Goal: Task Accomplishment & Management: Manage account settings

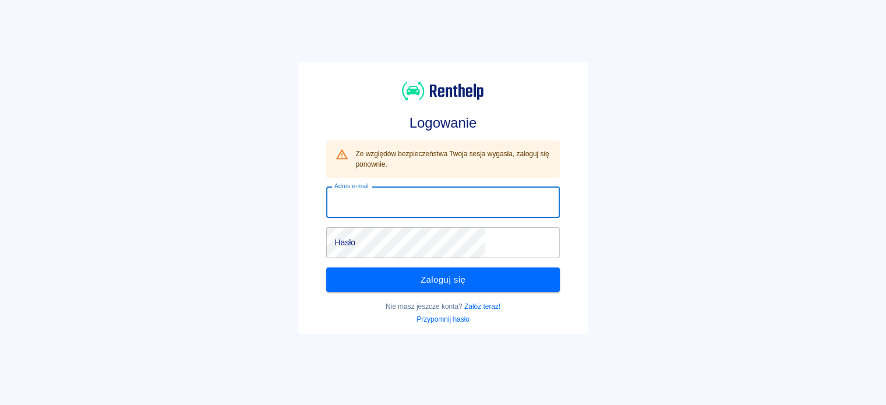
click at [431, 188] on input "Adres e-mail" at bounding box center [442, 202] width 233 height 31
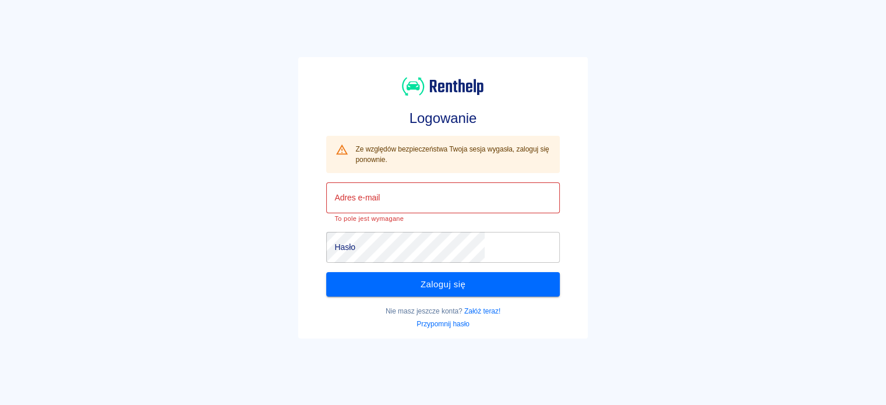
click at [431, 190] on input "Adres e-mail" at bounding box center [442, 197] width 233 height 31
type input "[PERSON_NAME][EMAIL_ADDRESS][DOMAIN_NAME]"
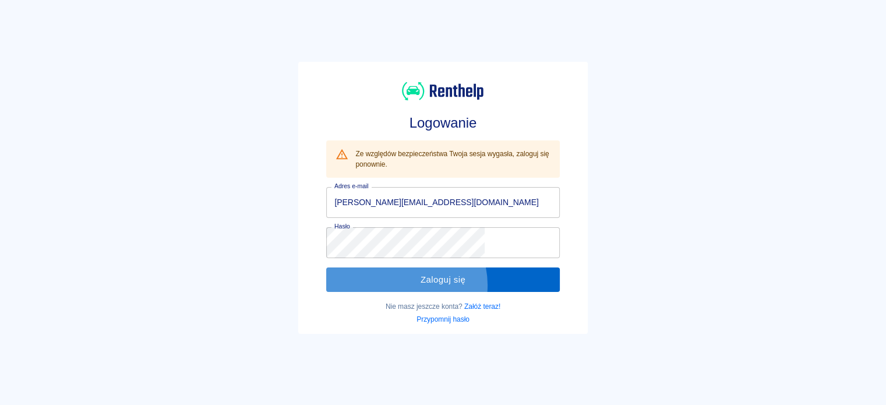
click at [437, 285] on button "Zaloguj się" at bounding box center [442, 279] width 233 height 24
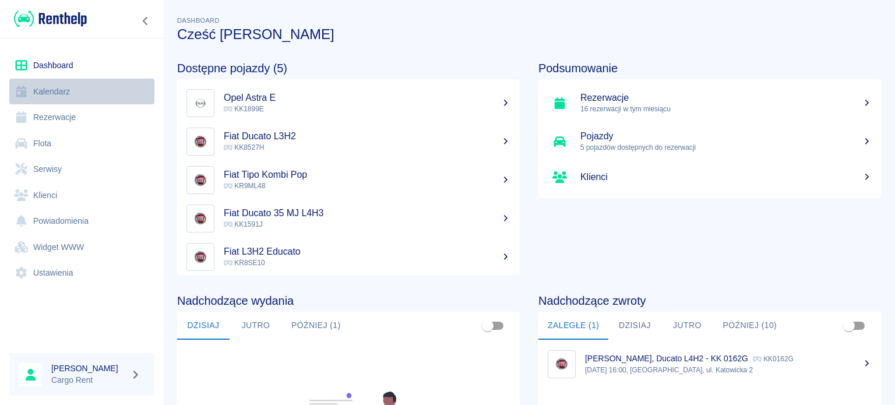
click at [68, 95] on link "Kalendarz" at bounding box center [81, 92] width 145 height 26
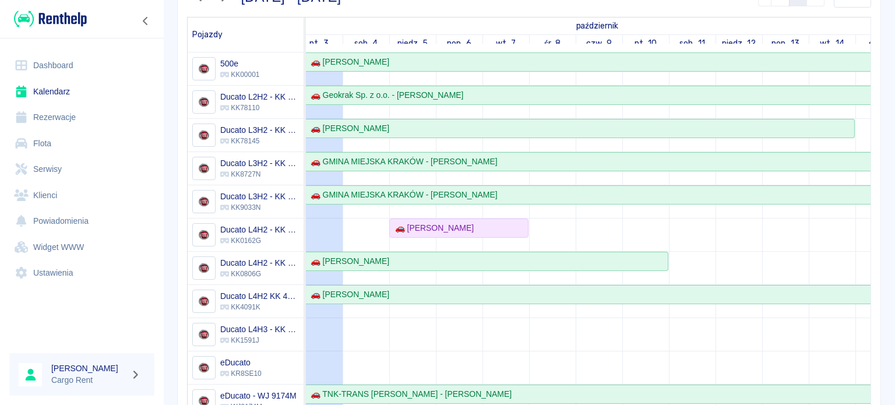
scroll to position [0, 16]
click at [500, 229] on div "🚗 [PERSON_NAME]" at bounding box center [452, 228] width 137 height 12
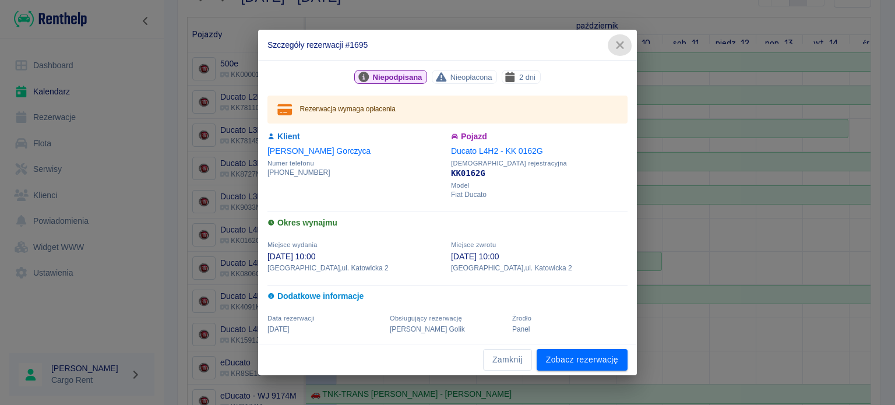
click at [623, 50] on icon "button" at bounding box center [619, 45] width 15 height 12
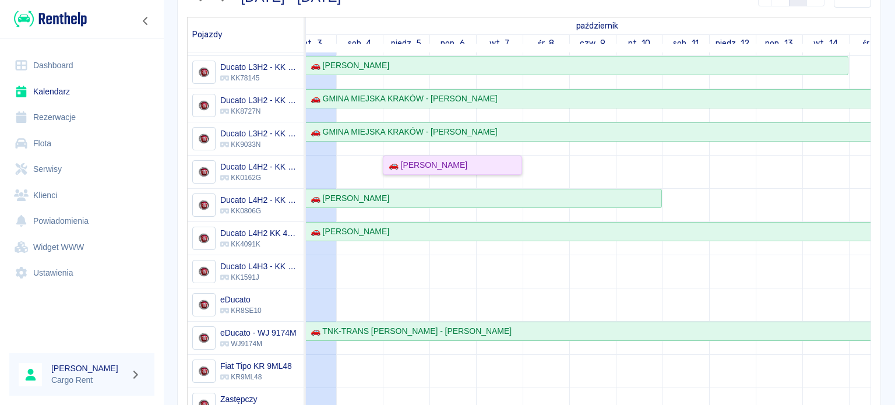
scroll to position [100, 0]
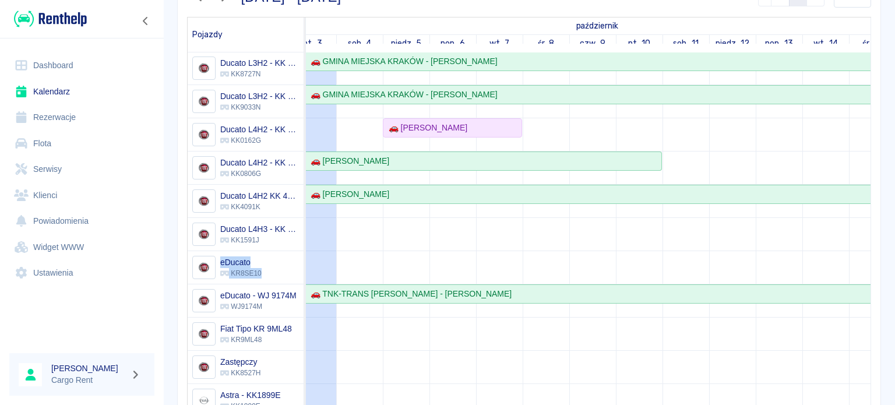
drag, startPoint x: 264, startPoint y: 274, endPoint x: 207, endPoint y: 254, distance: 59.9
click at [207, 254] on div "eDucato KR8SE10" at bounding box center [227, 267] width 79 height 33
click at [169, 249] on div "[DATE] - [DATE] 7 14 30 60 [DATE] Pojazdy październik listopad pt., 3 sob., 4 n…" at bounding box center [524, 232] width 713 height 531
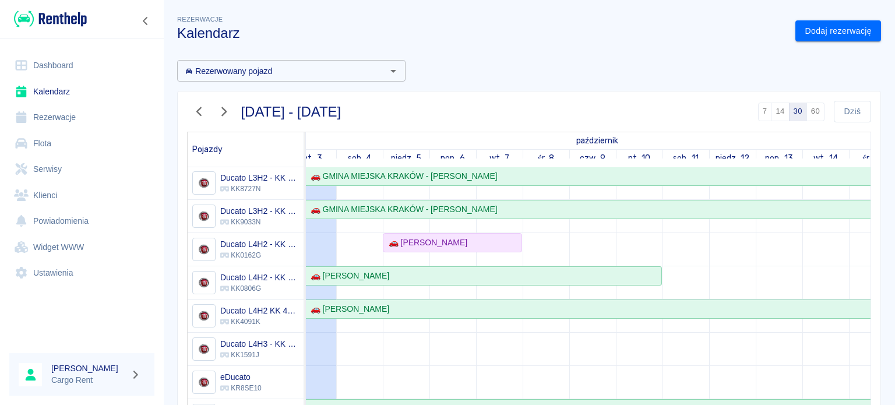
click at [849, 41] on div "Rezerwacje Kalendarz Dodaj rezerwację Rezerwowany pojazd Rezerwowany pojazd [DA…" at bounding box center [529, 307] width 732 height 609
click at [838, 34] on link "Dodaj rezerwację" at bounding box center [838, 31] width 86 height 22
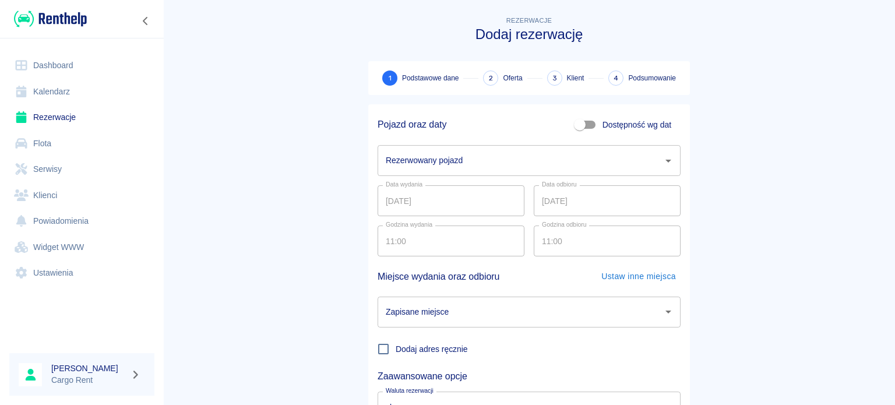
click at [494, 165] on input "Rezerwowany pojazd" at bounding box center [520, 160] width 275 height 20
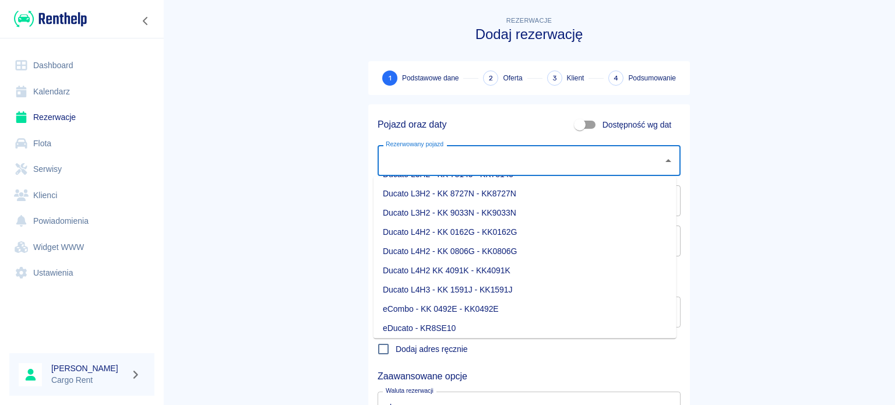
click at [499, 280] on li "Ducato L4H3 - KK 1591J - KK1591J" at bounding box center [524, 289] width 303 height 19
type input "Ducato L4H3 - KK 1591J - KK1591J"
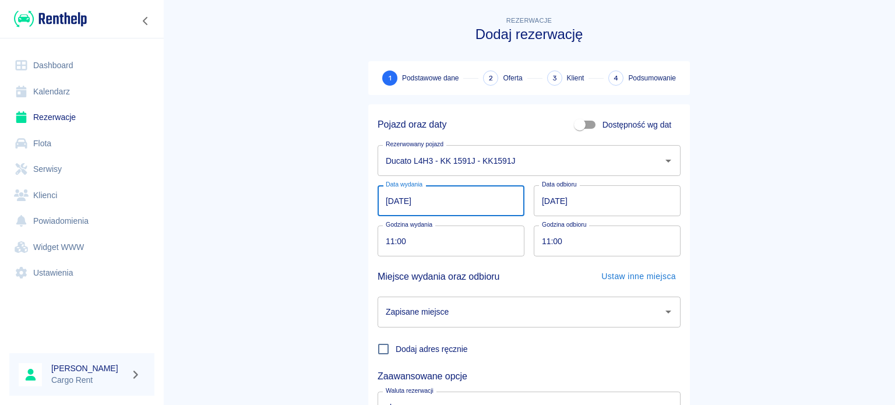
click at [384, 194] on input "[DATE]" at bounding box center [450, 200] width 147 height 31
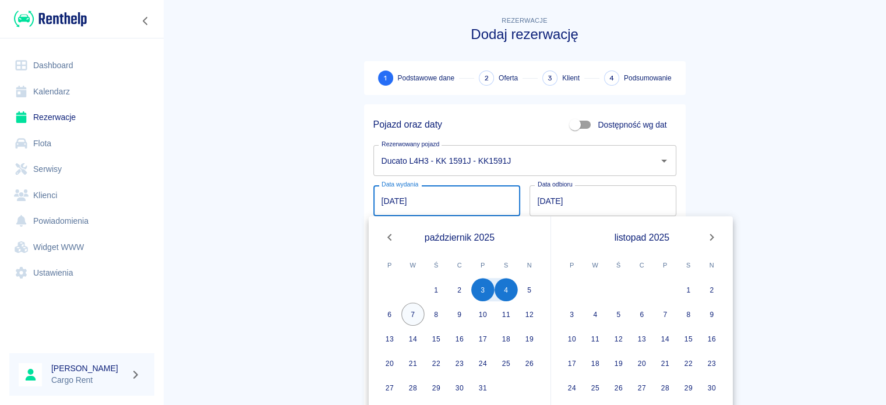
click at [412, 315] on button "7" at bounding box center [412, 313] width 23 height 23
type input "[DATE]"
type input "DD.MM.YYYY"
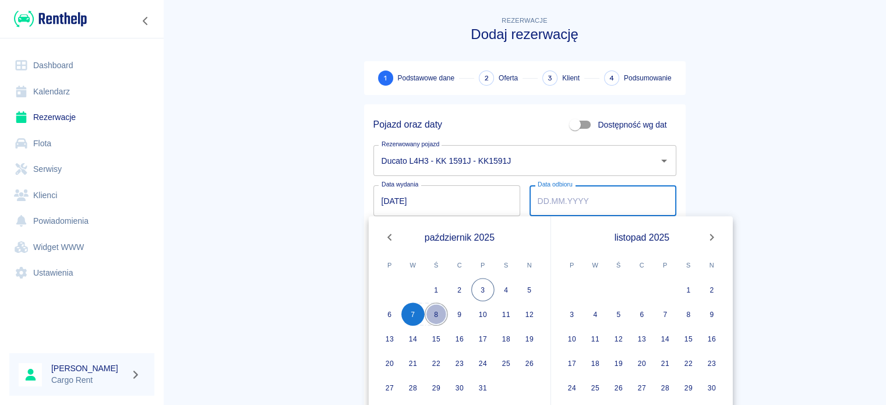
click at [428, 315] on button "8" at bounding box center [436, 313] width 23 height 23
type input "[DATE]"
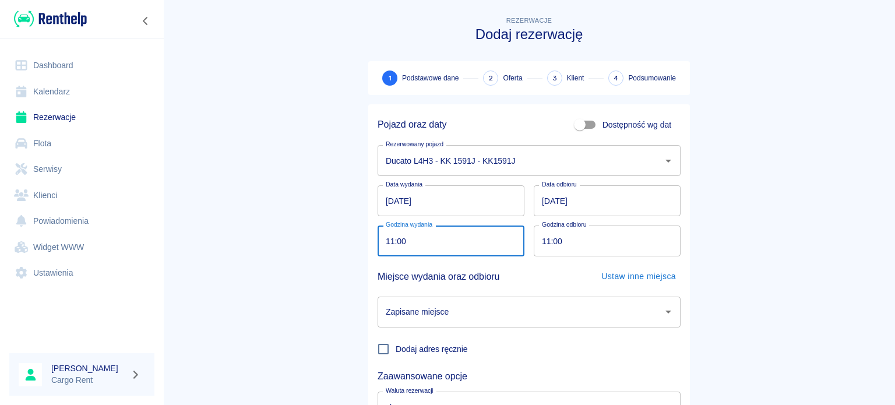
click at [382, 235] on input "11:00" at bounding box center [446, 240] width 139 height 31
type input "08:30"
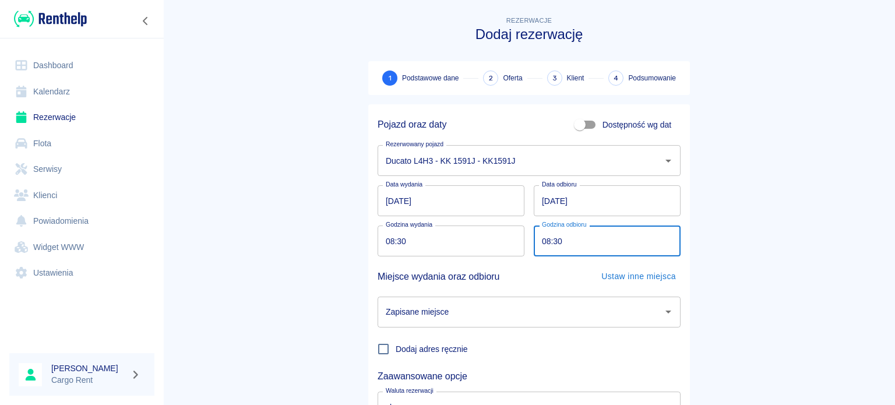
type input "08:30"
click at [761, 291] on main "Rezerwacje Dodaj rezerwację 1 Podstawowe dane 2 Oferta 3 Klient 4 Podsumowanie …" at bounding box center [529, 243] width 732 height 458
click at [656, 300] on div "Zapisane miejsce" at bounding box center [528, 311] width 303 height 31
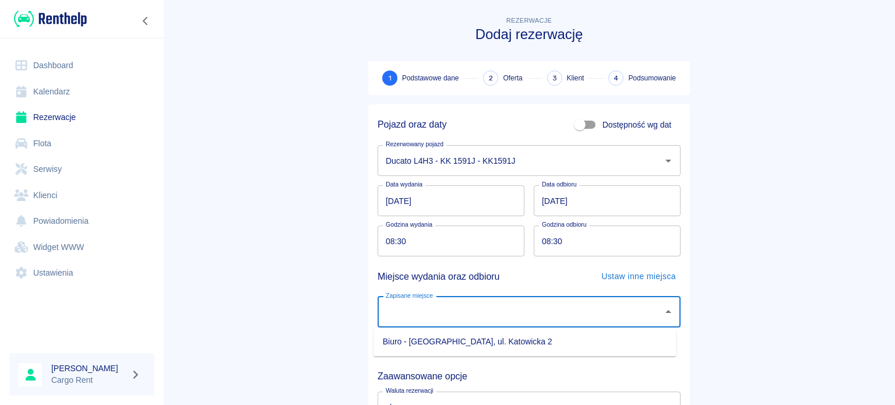
click at [478, 340] on li "Biuro - [GEOGRAPHIC_DATA], ul. Katowicka 2" at bounding box center [524, 341] width 303 height 19
type input "Biuro - [GEOGRAPHIC_DATA], ul. Katowicka 2"
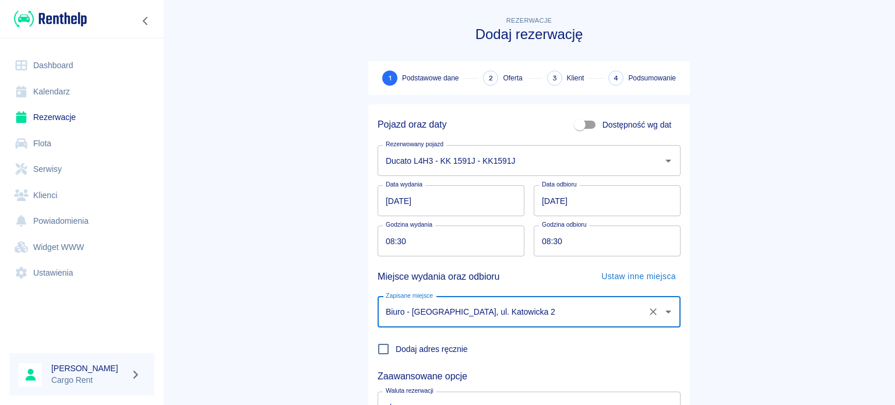
click at [316, 290] on main "Rezerwacje Dodaj rezerwację 1 Podstawowe dane 2 Oferta 3 Klient 4 Podsumowanie …" at bounding box center [529, 243] width 732 height 458
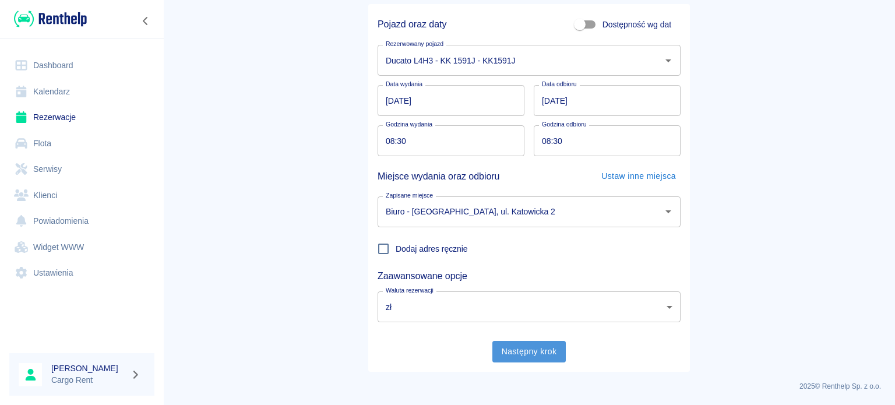
click at [516, 348] on button "Następny krok" at bounding box center [529, 352] width 74 height 22
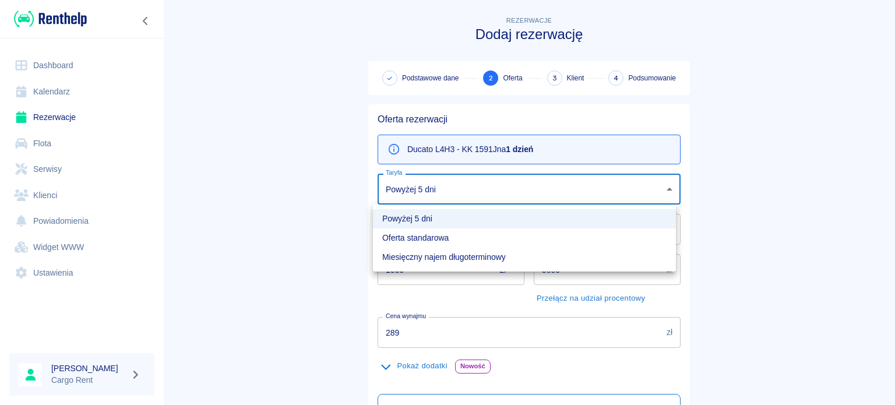
click at [415, 175] on body "Używamy plików Cookies, by zapewnić Ci najlepsze możliwe doświadczenie. Aby dow…" at bounding box center [447, 202] width 895 height 405
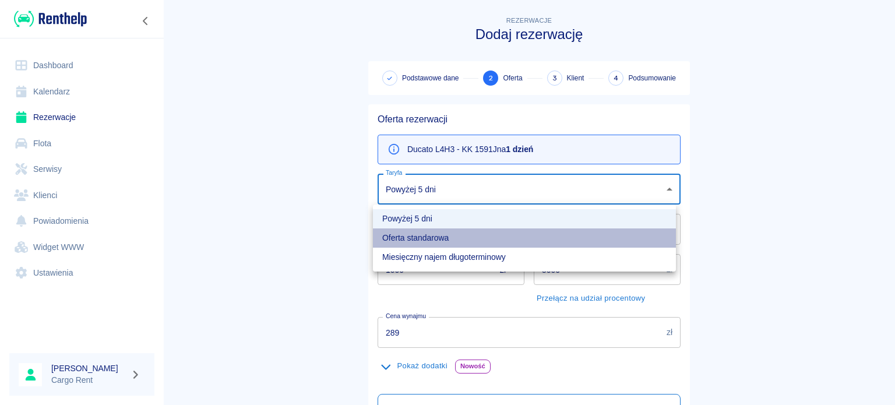
click at [401, 234] on li "Oferta standarowa" at bounding box center [524, 237] width 303 height 19
type input "b8f65f0d-a527-40e2-b6d7-9ee6f30439a2"
type input "319"
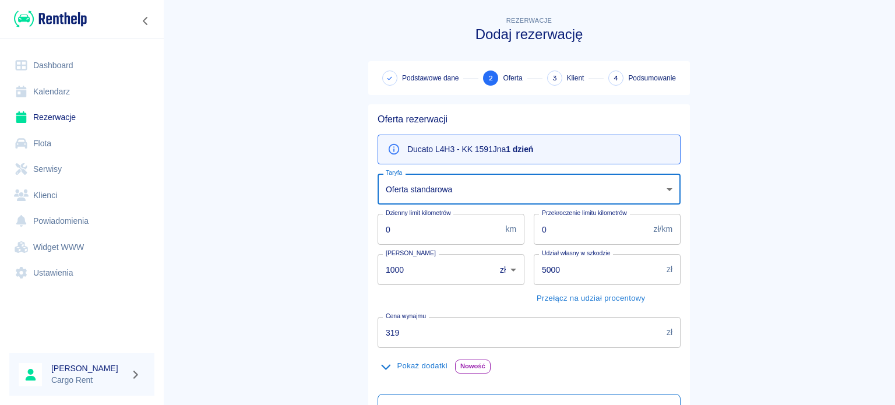
click at [289, 216] on main "Rezerwacje Dodaj rezerwację Podstawowe dane 2 Oferta 3 Klient 4 Podsumowanie Of…" at bounding box center [529, 295] width 732 height 563
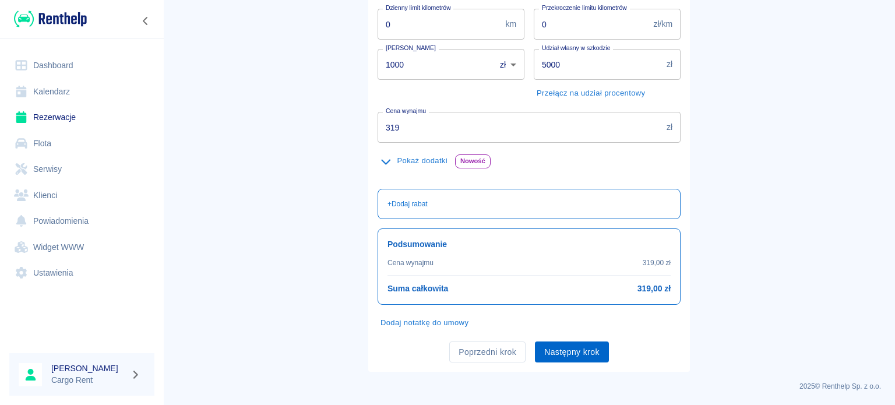
click at [546, 344] on button "Następny krok" at bounding box center [572, 352] width 74 height 22
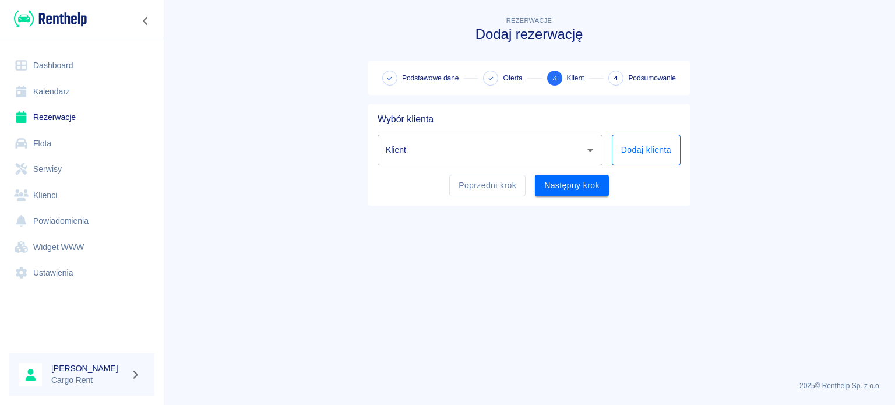
click at [645, 154] on button "Dodaj klienta" at bounding box center [646, 150] width 69 height 31
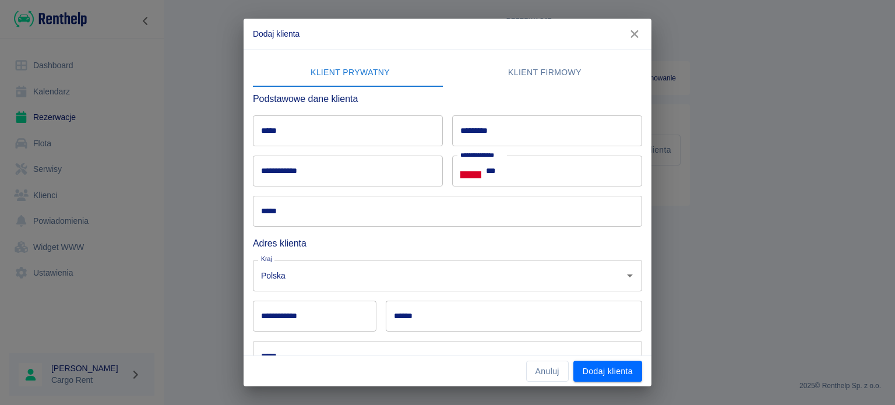
click at [521, 79] on button "Klient firmowy" at bounding box center [544, 73] width 195 height 28
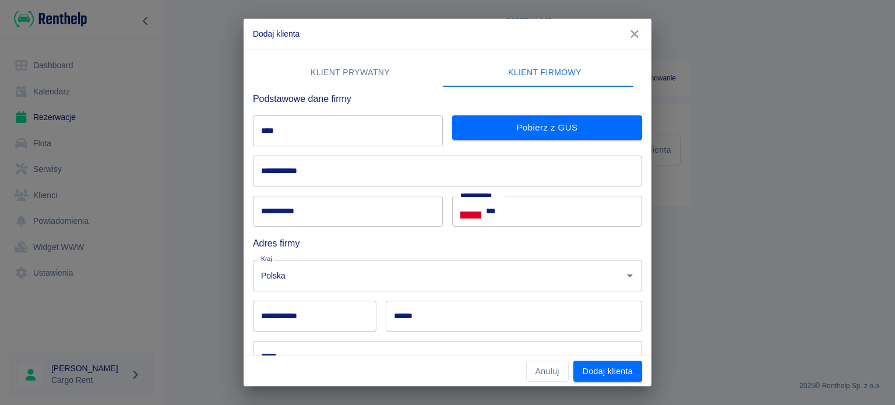
click at [325, 142] on input "****" at bounding box center [348, 130] width 190 height 31
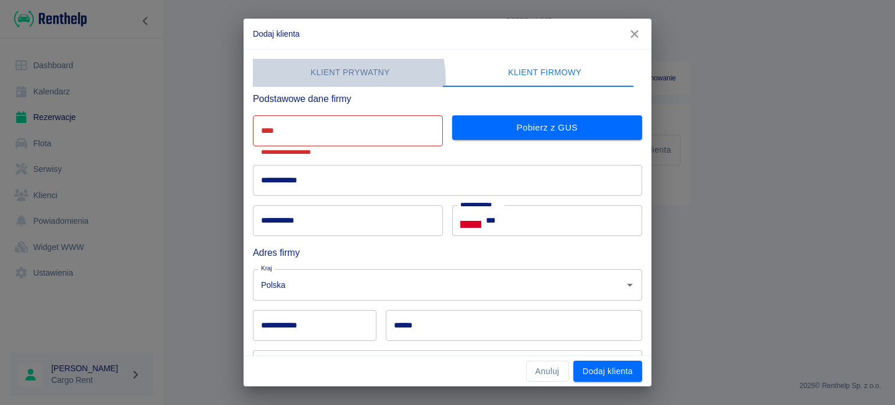
click at [335, 80] on button "Klient prywatny" at bounding box center [350, 73] width 195 height 28
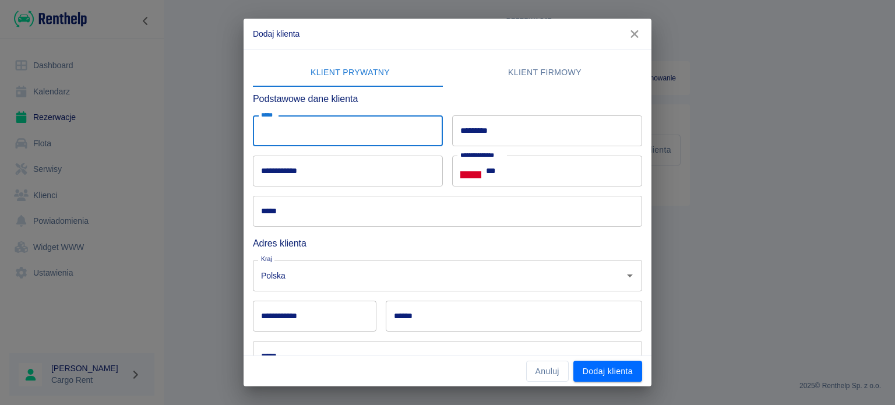
click at [322, 115] on input "*****" at bounding box center [348, 130] width 190 height 31
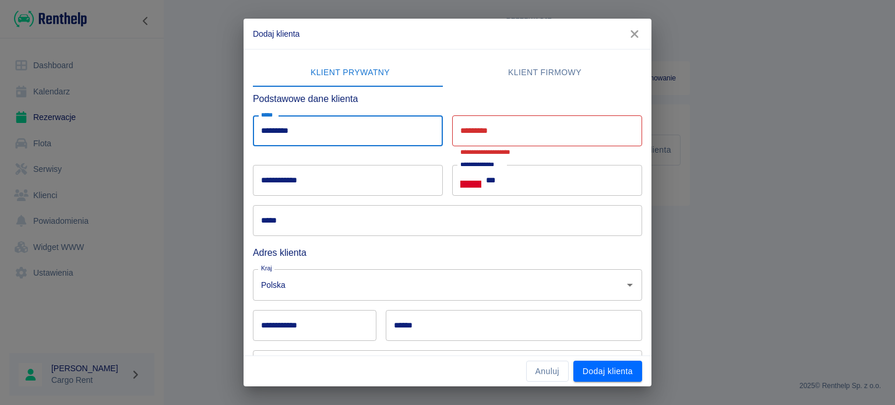
drag, startPoint x: 372, startPoint y: 130, endPoint x: 239, endPoint y: 132, distance: 132.8
click at [239, 132] on div "**********" at bounding box center [447, 202] width 895 height 405
type input "******"
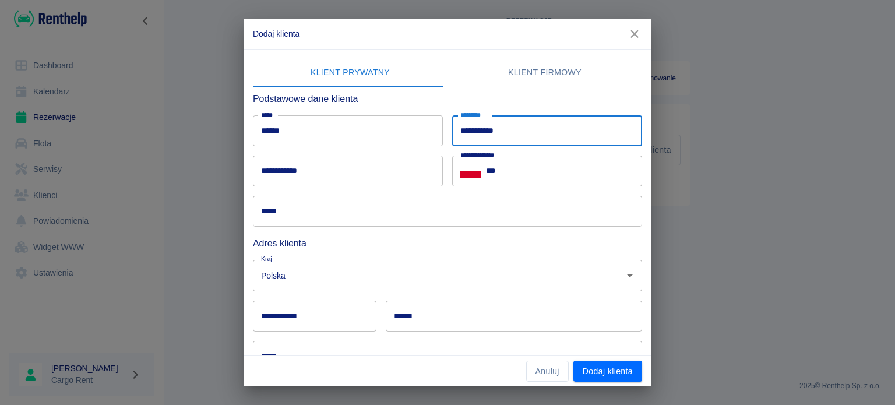
type input "**********"
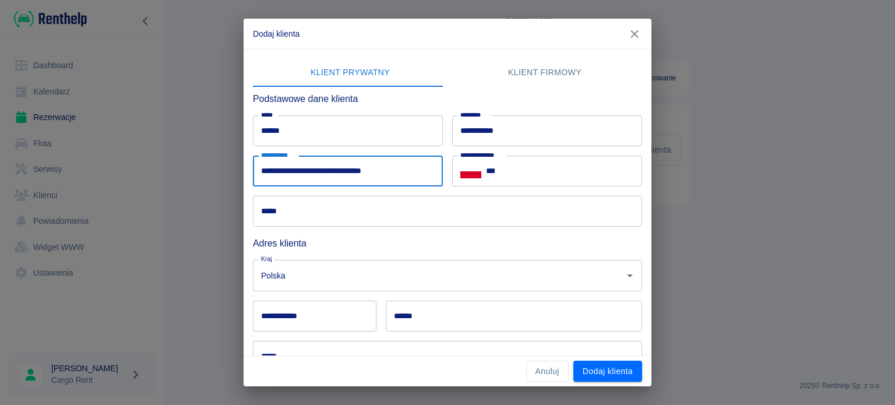
type input "**********"
click at [480, 134] on input "**********" at bounding box center [547, 130] width 190 height 31
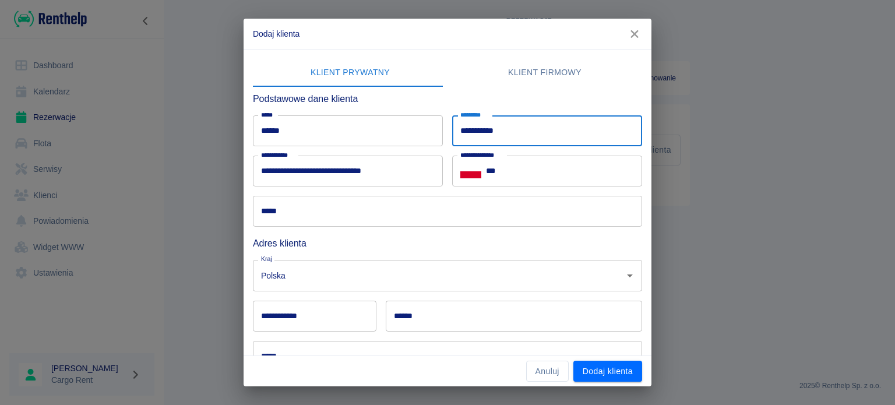
drag, startPoint x: 525, startPoint y: 137, endPoint x: 475, endPoint y: 139, distance: 49.6
click at [475, 139] on input "**********" at bounding box center [547, 130] width 190 height 31
type input "**********"
click at [529, 174] on input "***" at bounding box center [564, 171] width 156 height 31
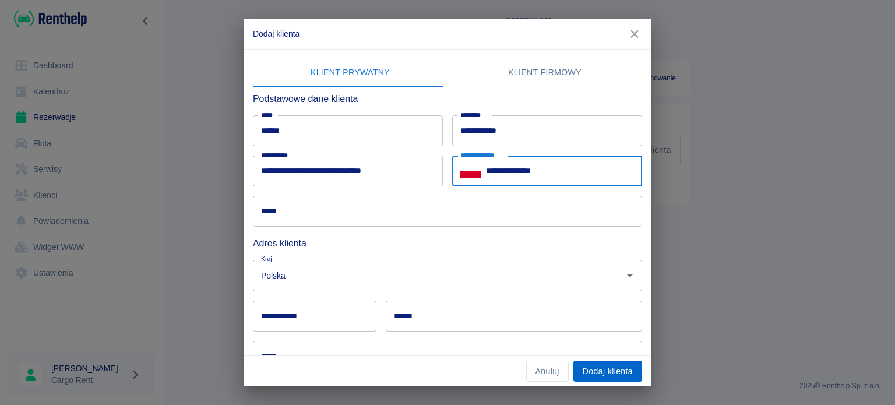
type input "**********"
click at [617, 372] on button "Dodaj klienta" at bounding box center [607, 372] width 69 height 22
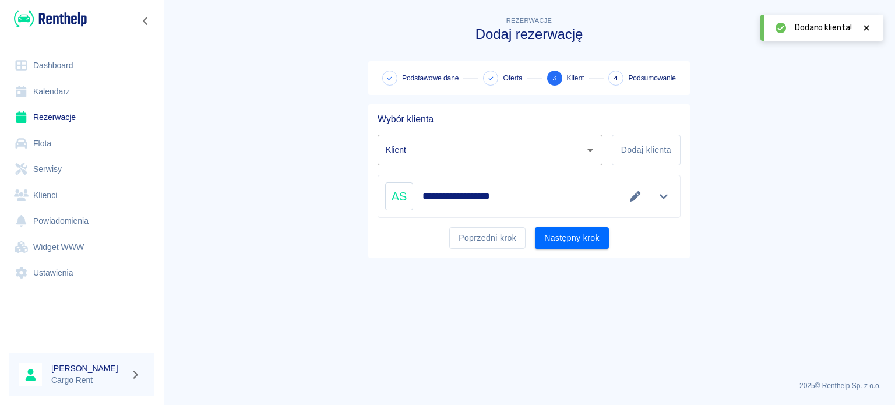
type input "[PERSON_NAME] ([PHONE_NUMBER])"
click at [546, 235] on button "Następny krok" at bounding box center [572, 238] width 74 height 22
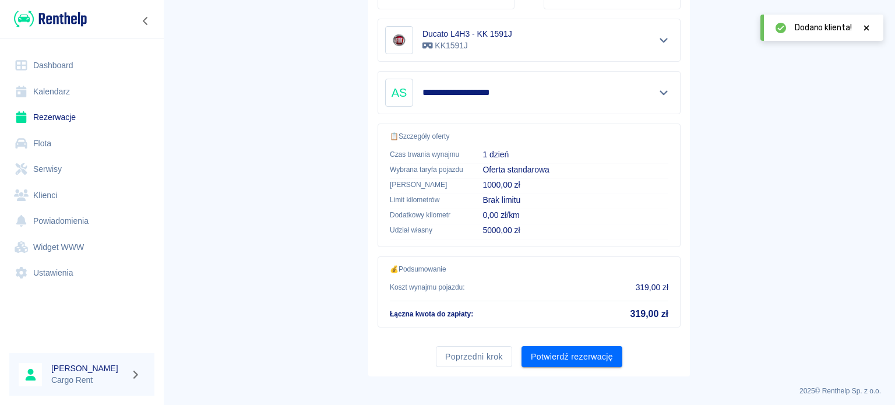
scroll to position [221, 0]
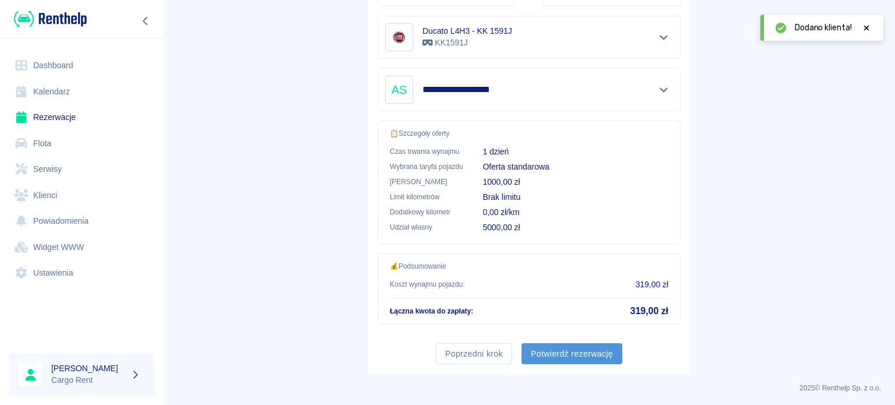
click at [577, 349] on button "Potwierdź rezerwację" at bounding box center [571, 354] width 101 height 22
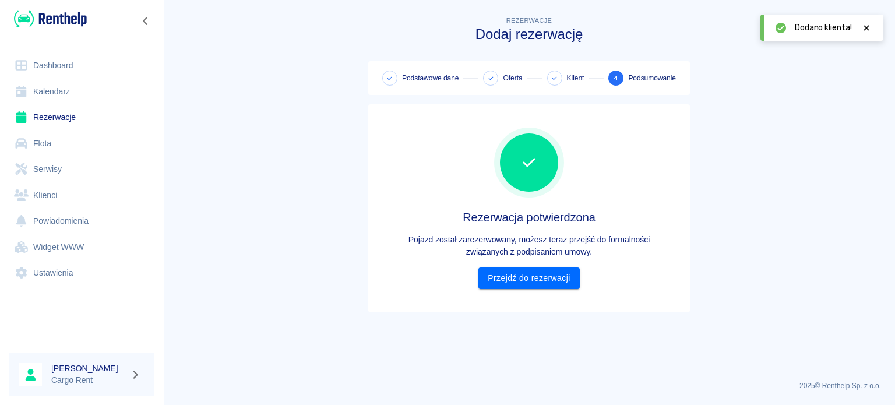
scroll to position [0, 0]
click at [513, 278] on link "Przejdź do rezerwacji" at bounding box center [528, 278] width 101 height 22
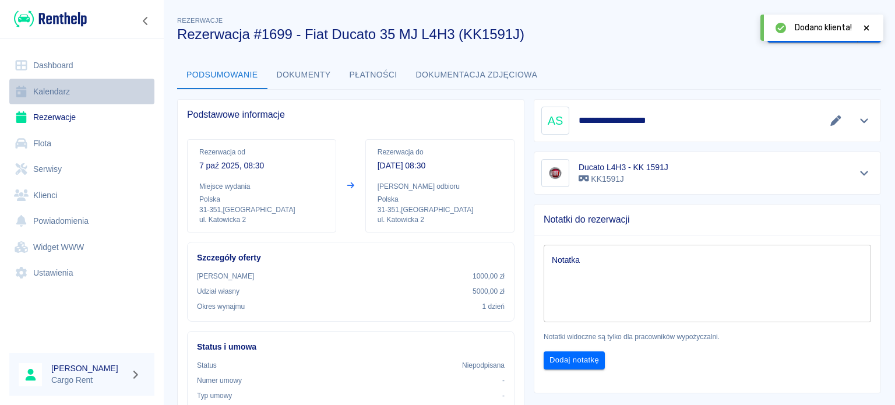
click at [62, 87] on link "Kalendarz" at bounding box center [81, 92] width 145 height 26
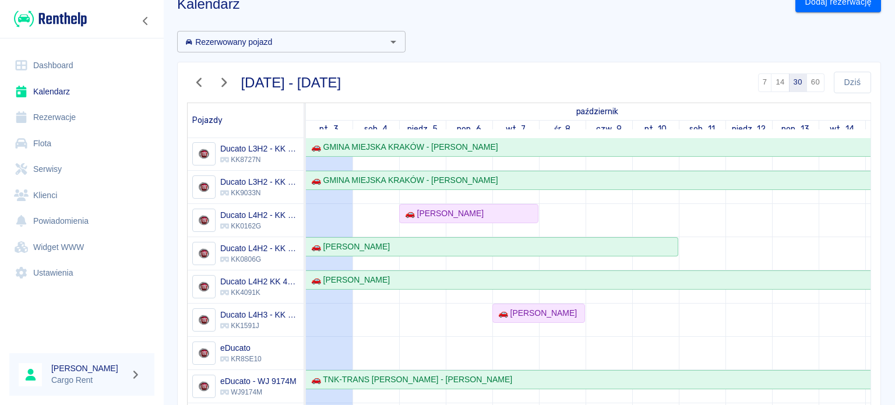
scroll to position [48, 0]
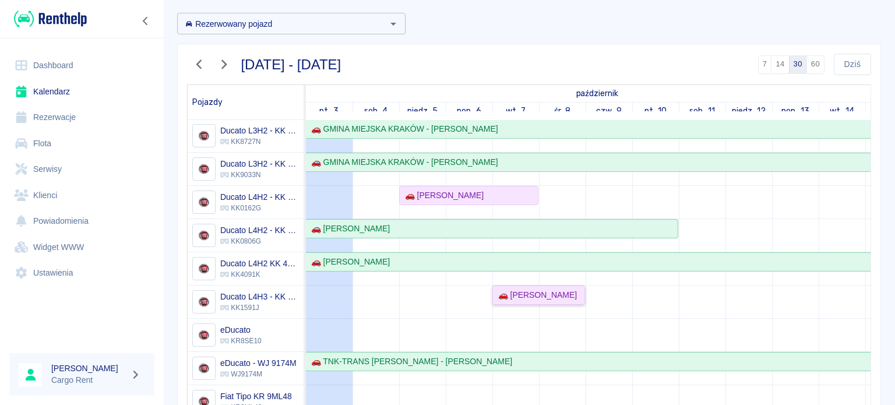
click at [551, 291] on div "🚗 [PERSON_NAME]" at bounding box center [534, 295] width 83 height 12
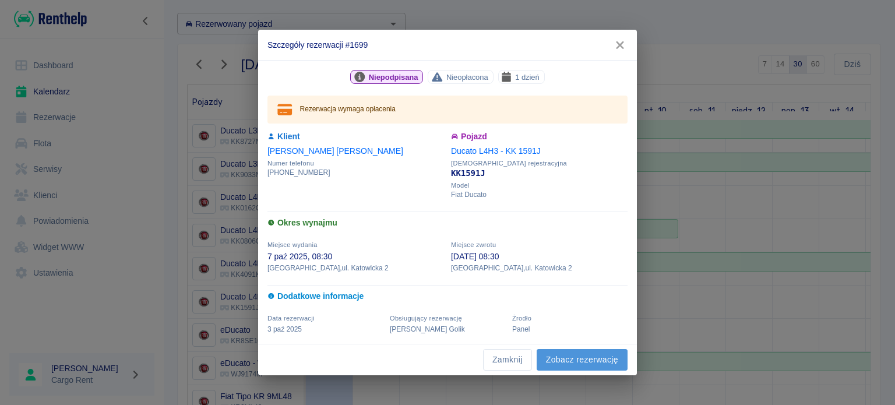
click at [598, 355] on link "Zobacz rezerwację" at bounding box center [581, 360] width 91 height 22
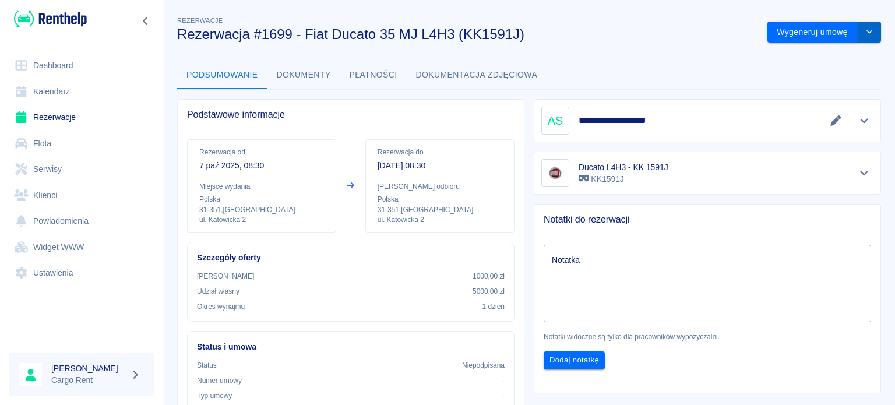
click at [864, 27] on button "drop-down" at bounding box center [868, 33] width 23 height 22
click at [803, 57] on li "Modyfikuj rezerwację" at bounding box center [815, 56] width 94 height 19
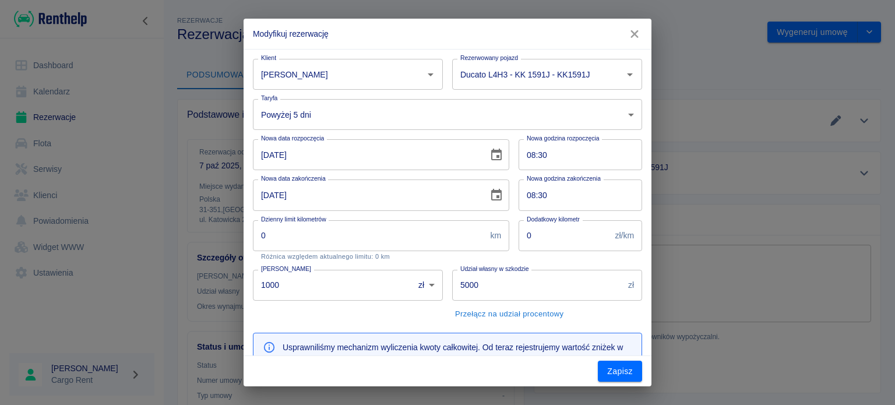
type input "1000"
type input "5000"
type input "289"
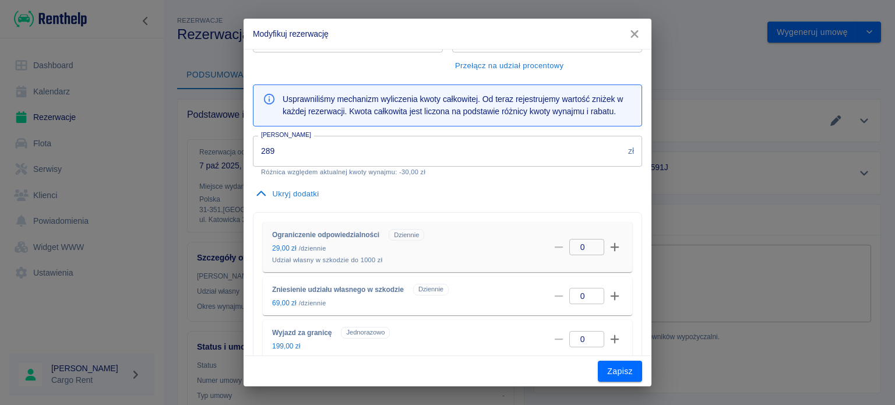
scroll to position [249, 0]
click at [611, 295] on button "button" at bounding box center [614, 295] width 16 height 16
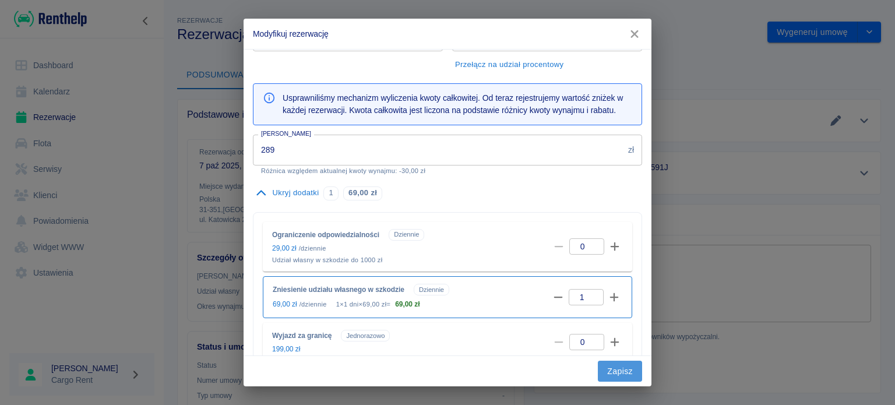
click at [619, 368] on button "Zapisz" at bounding box center [620, 372] width 44 height 22
